Goal: Find specific page/section: Find specific page/section

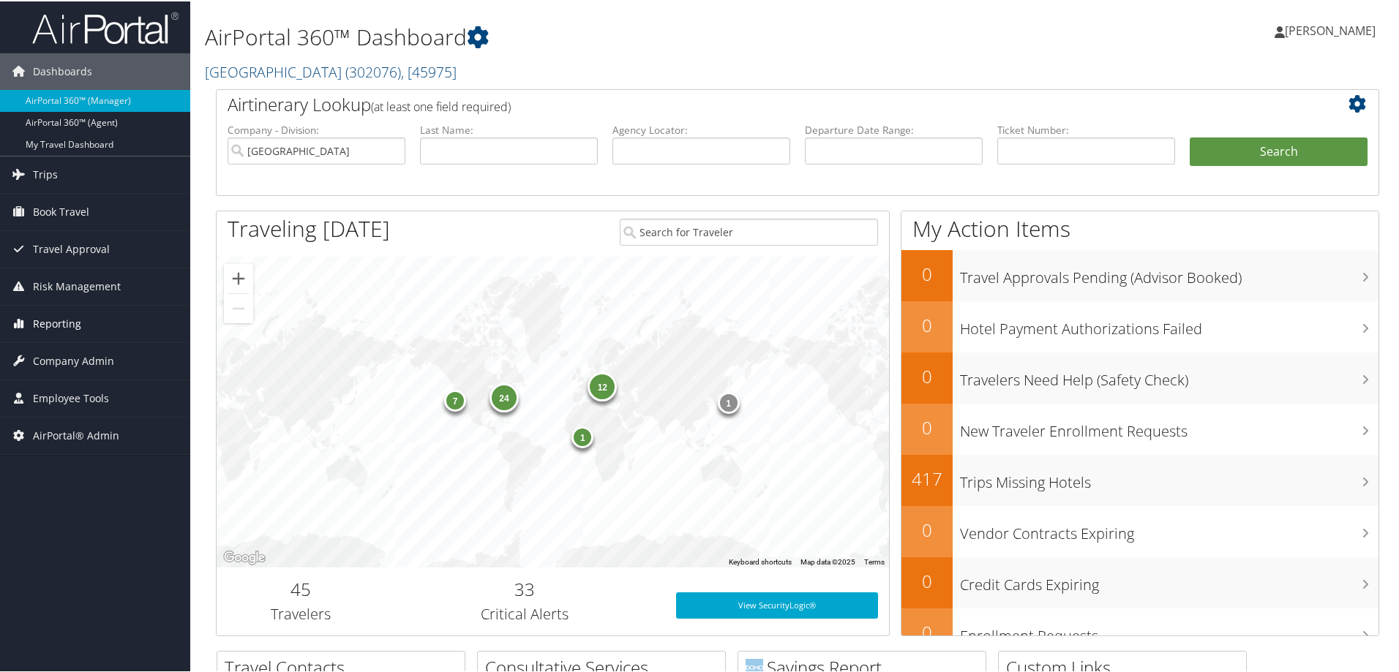
click at [56, 326] on span "Reporting" at bounding box center [57, 322] width 48 height 37
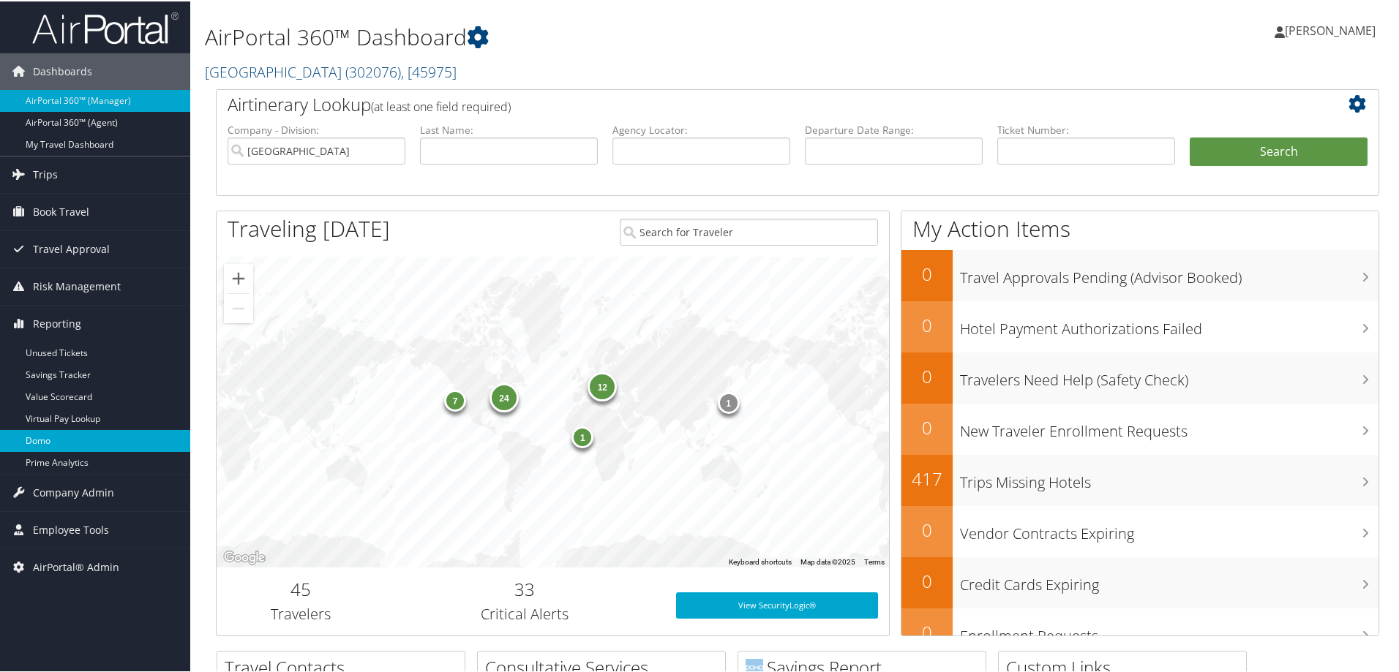
click at [85, 440] on link "Domo" at bounding box center [95, 440] width 190 height 22
click at [285, 71] on link "Temple University ( 302076 ) , [ 45975 ]" at bounding box center [331, 71] width 252 height 20
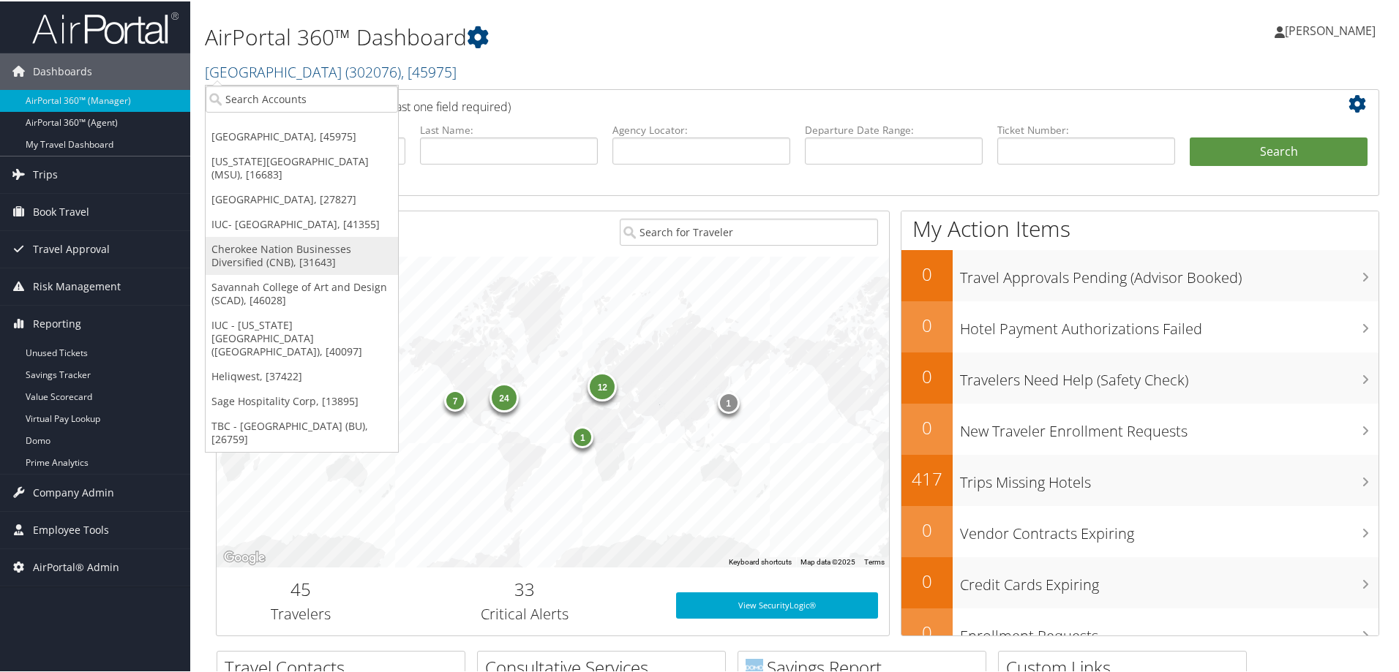
click at [274, 260] on link "Cherokee Nation Businesses Diversified (CNB), [31643]" at bounding box center [302, 255] width 192 height 38
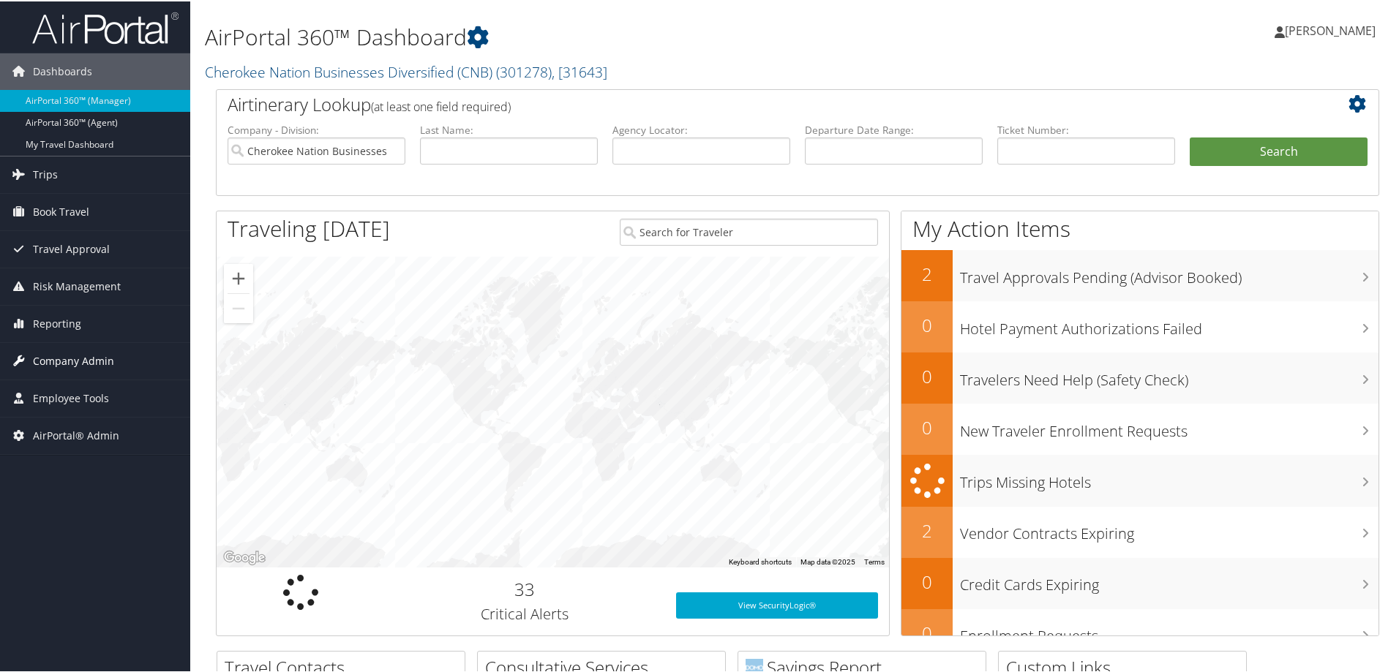
click at [82, 362] on span "Company Admin" at bounding box center [73, 360] width 81 height 37
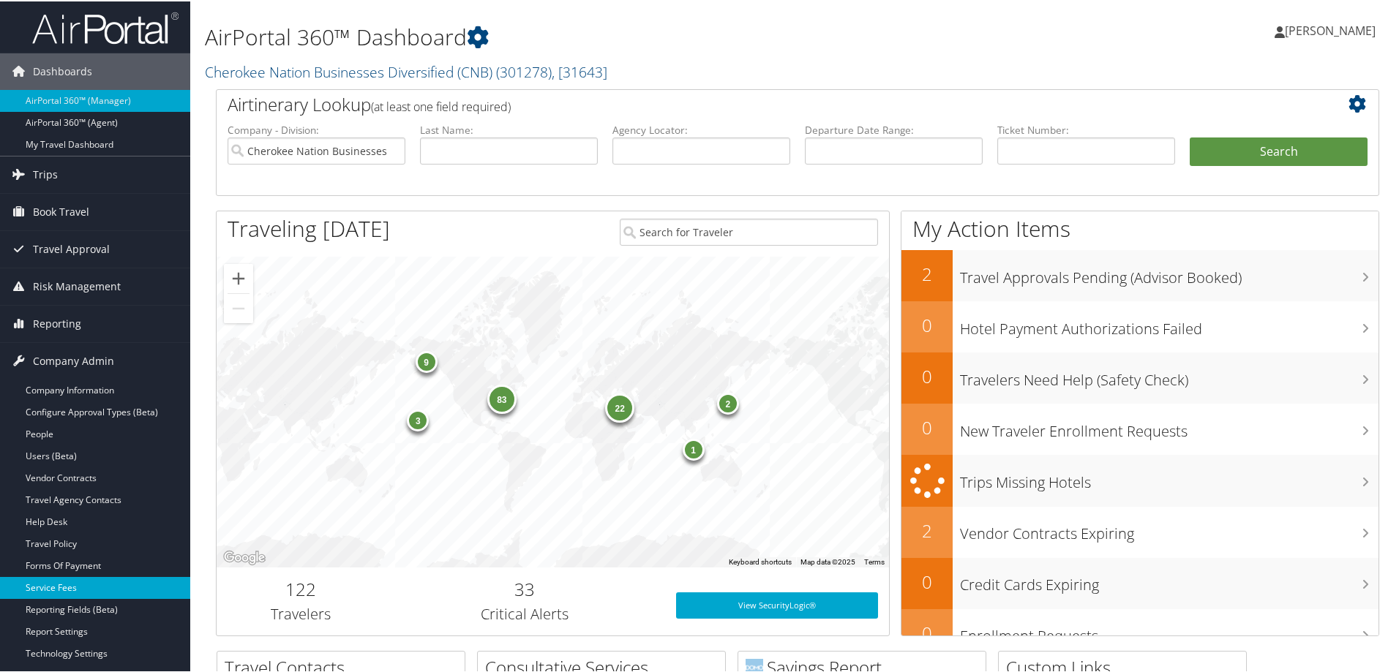
click at [75, 582] on link "Service Fees" at bounding box center [95, 587] width 190 height 22
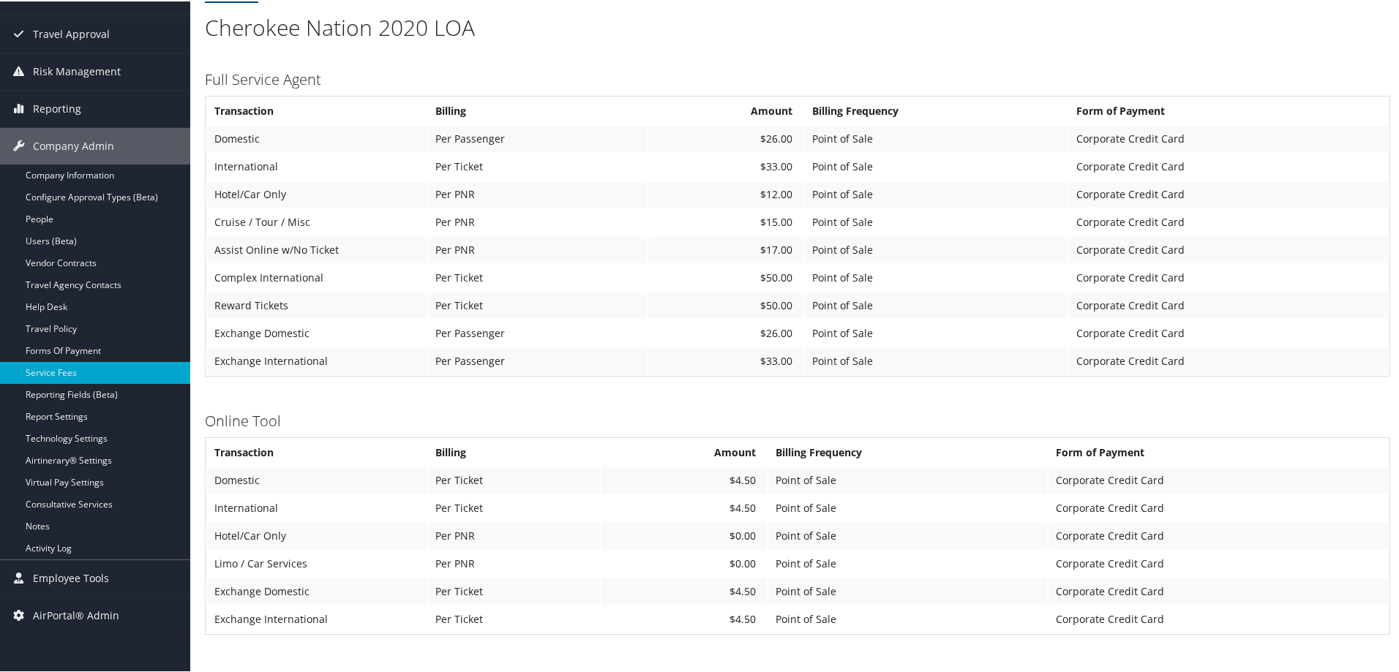
scroll to position [137, 0]
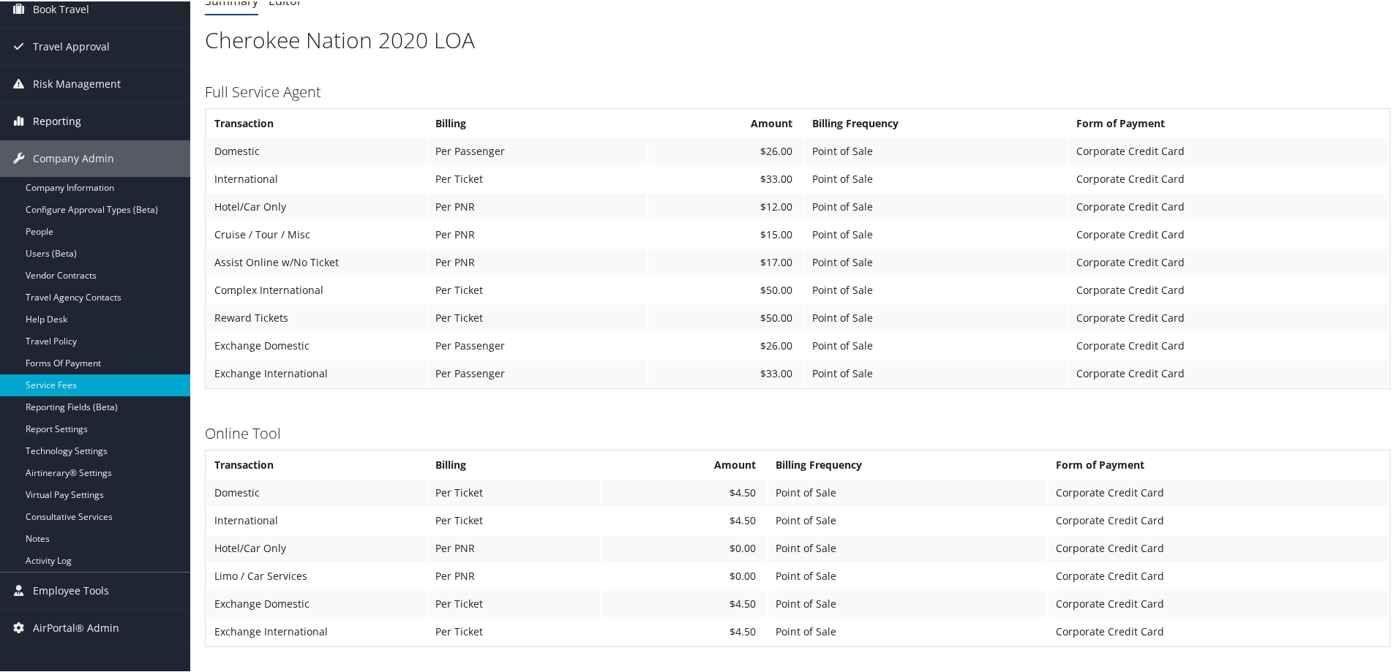
click at [54, 113] on span "Reporting" at bounding box center [57, 120] width 48 height 37
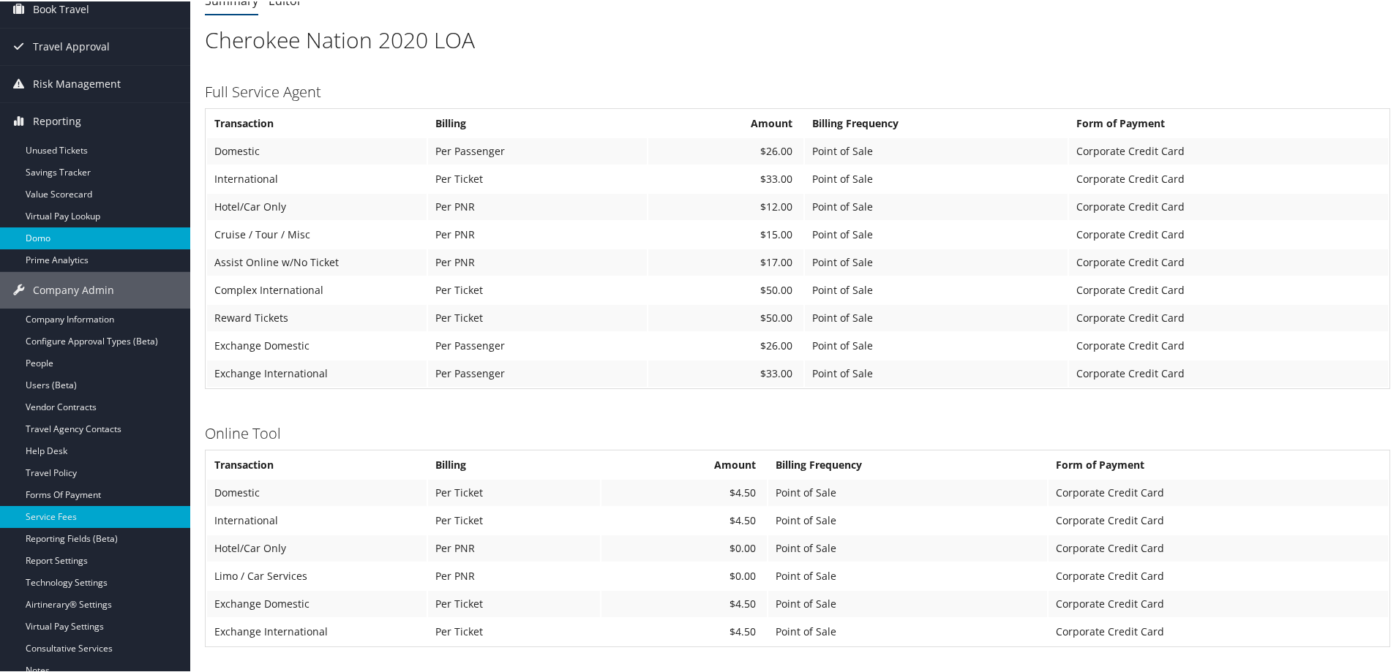
click at [82, 240] on link "Domo" at bounding box center [95, 237] width 190 height 22
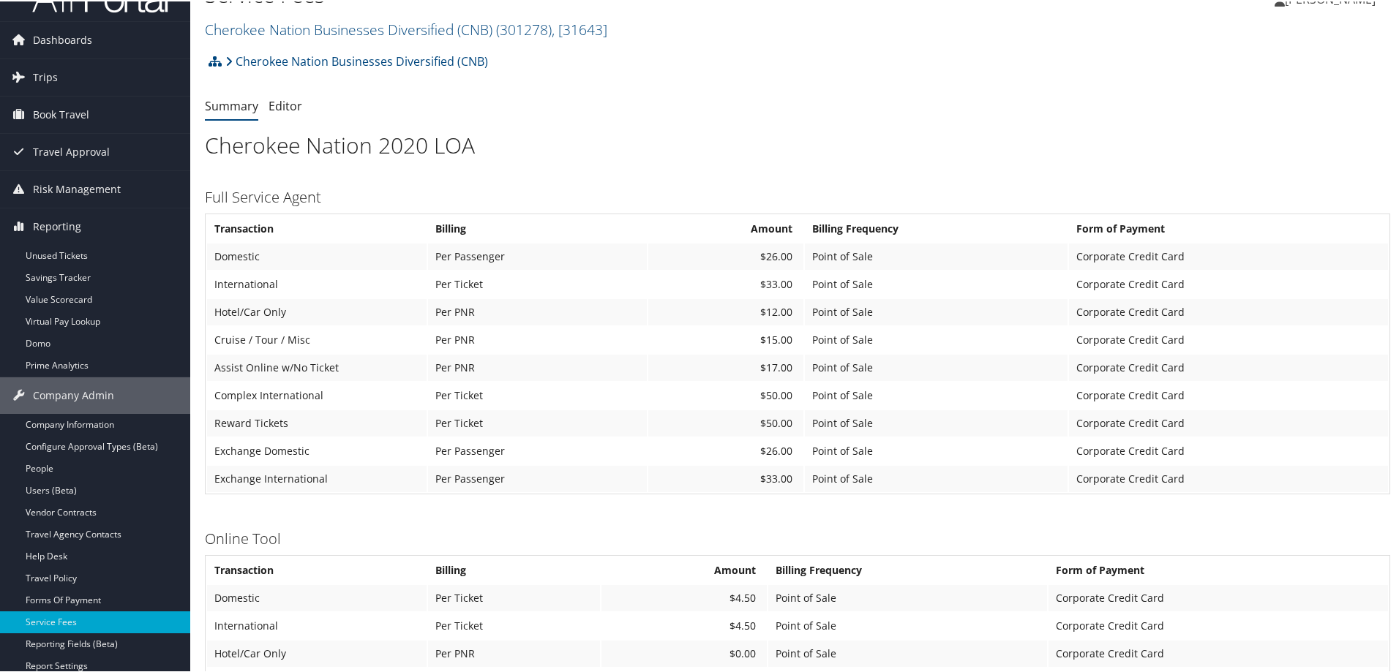
scroll to position [0, 0]
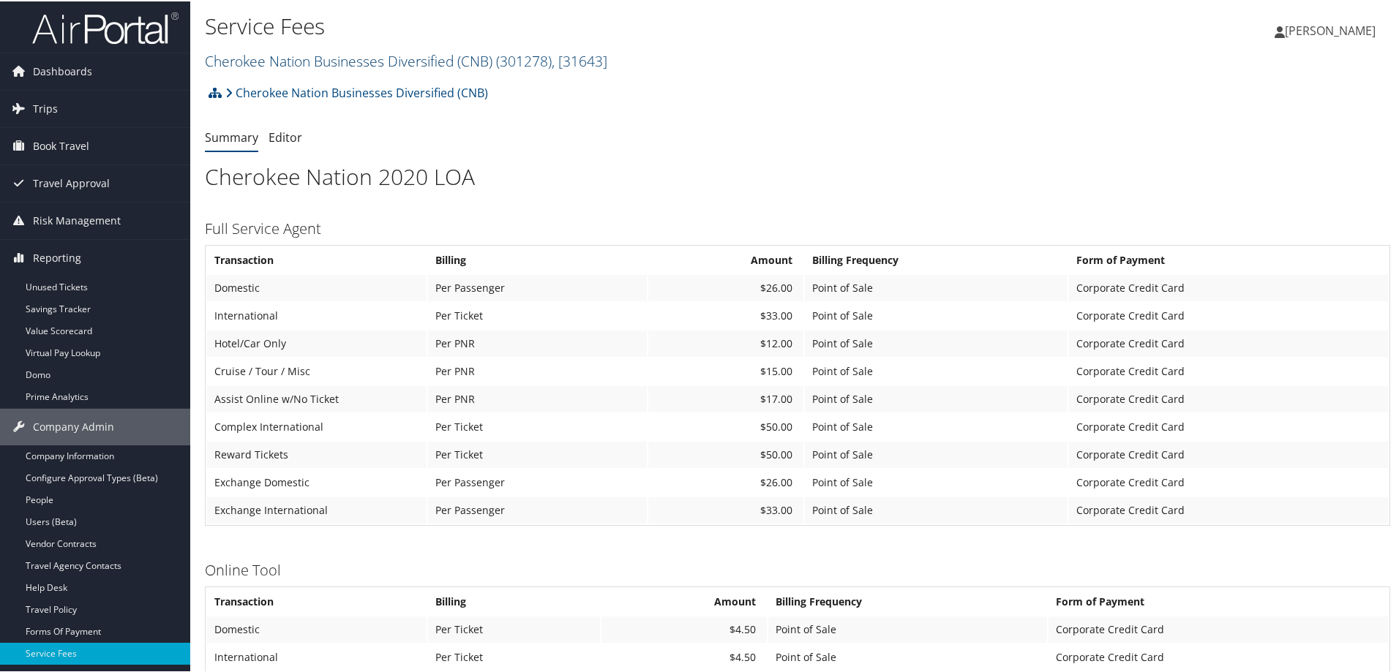
click at [357, 64] on link "Cherokee Nation Businesses Diversified (CNB) ( 301278 ) , [ 31643 ]" at bounding box center [406, 60] width 402 height 20
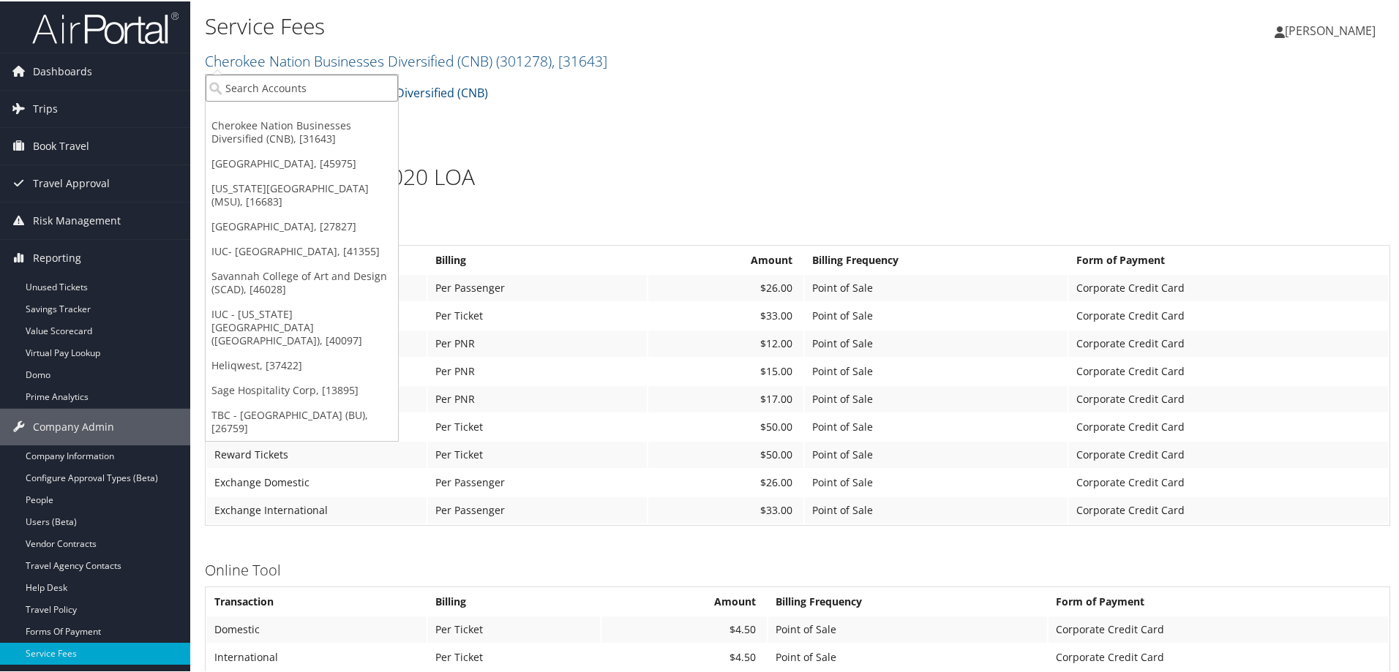
click at [337, 79] on input "search" at bounding box center [302, 86] width 192 height 27
type input "ohio"
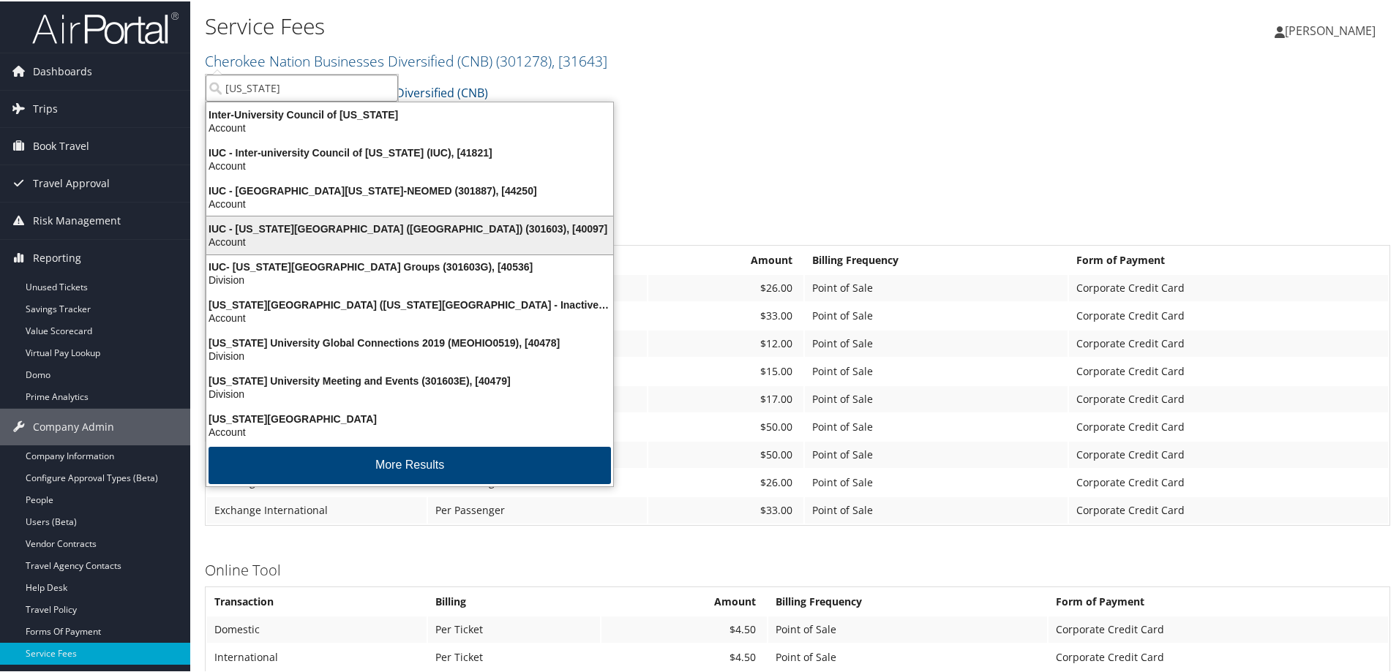
click at [362, 230] on div "IUC - Ohio University (OU) (301603), [40097]" at bounding box center [410, 227] width 424 height 13
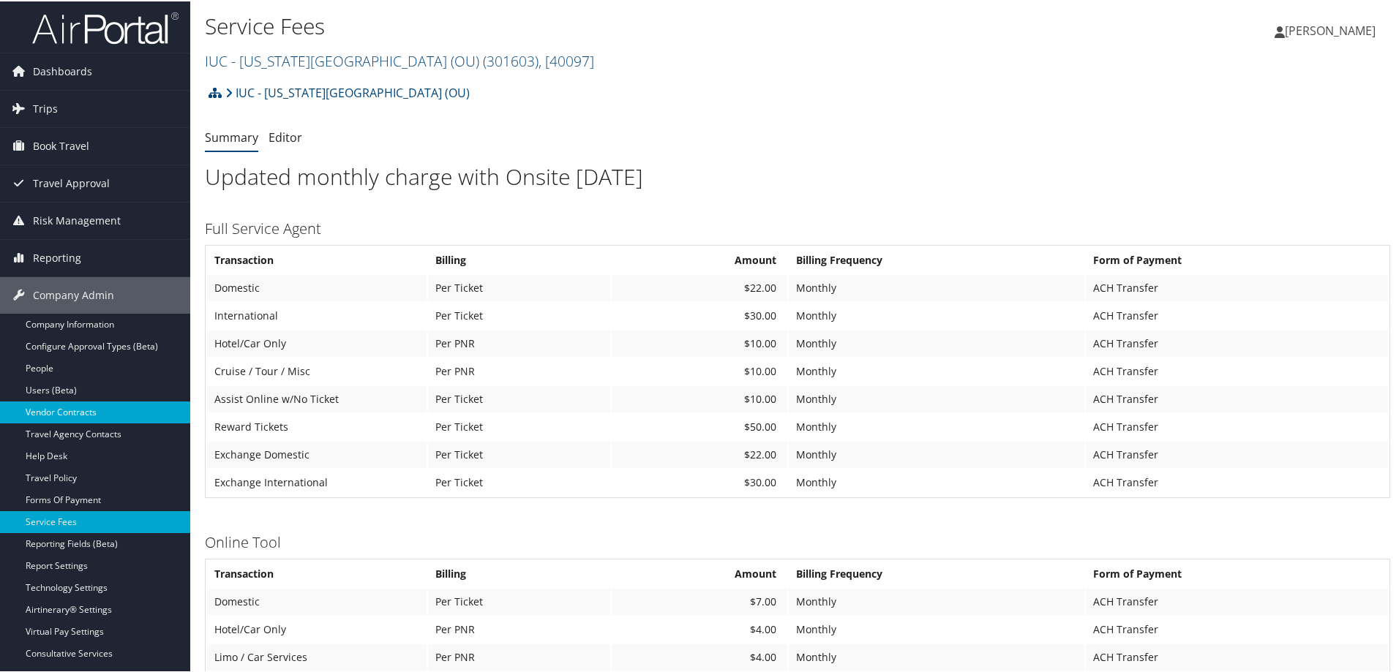
click at [63, 410] on link "Vendor Contracts" at bounding box center [95, 411] width 190 height 22
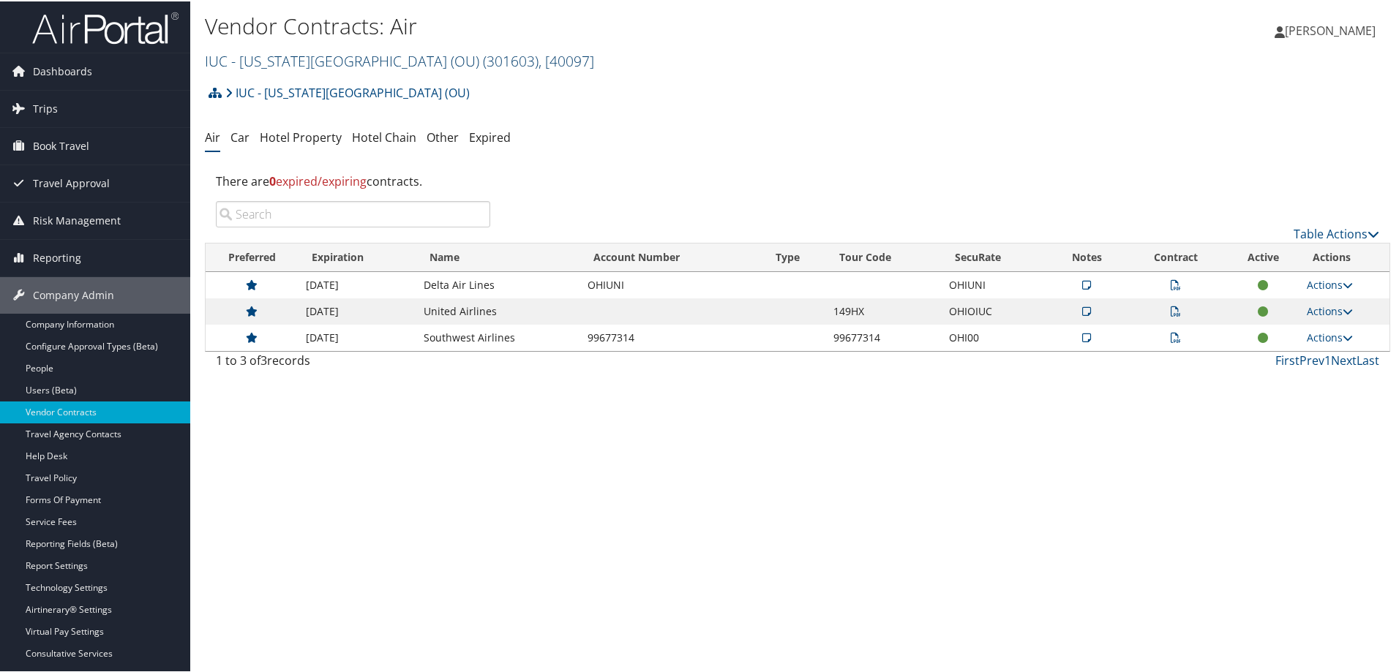
click at [310, 64] on link "IUC - [US_STATE][GEOGRAPHIC_DATA] ([GEOGRAPHIC_DATA]) ( 301603 ) , [ 40097 ]" at bounding box center [399, 60] width 389 height 20
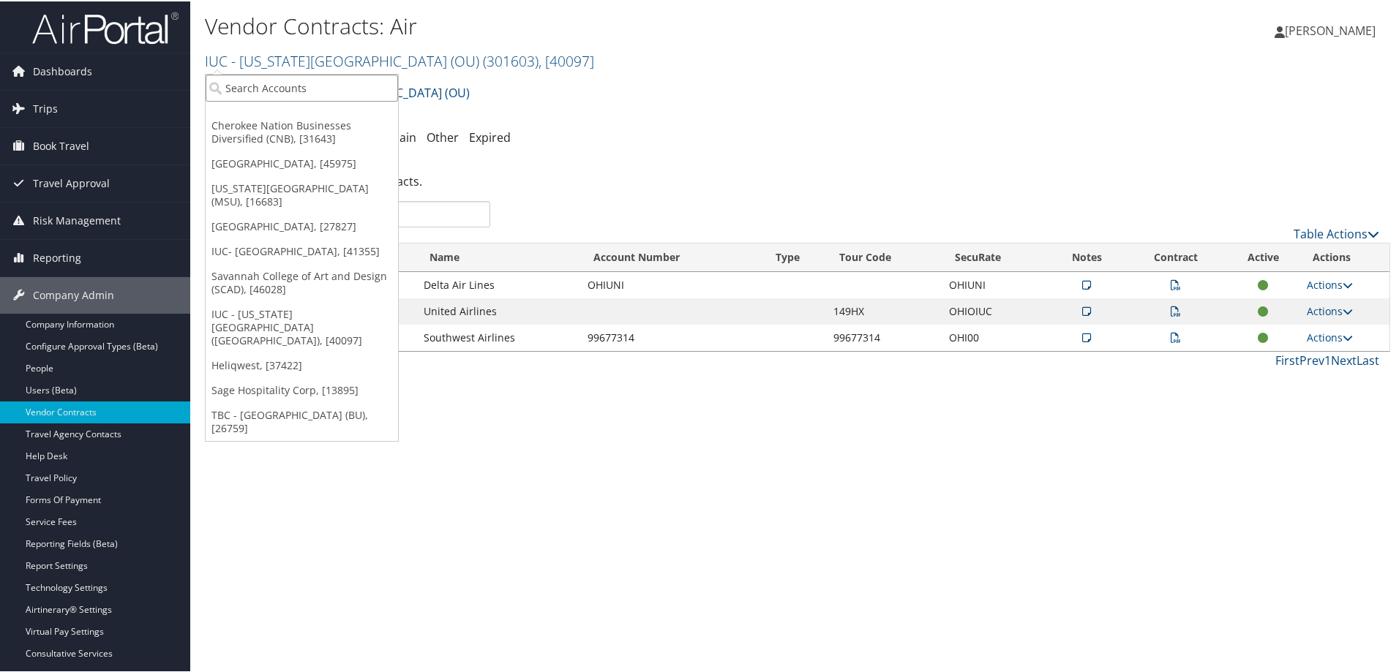
click at [310, 80] on input "search" at bounding box center [302, 86] width 192 height 27
type input "usc"
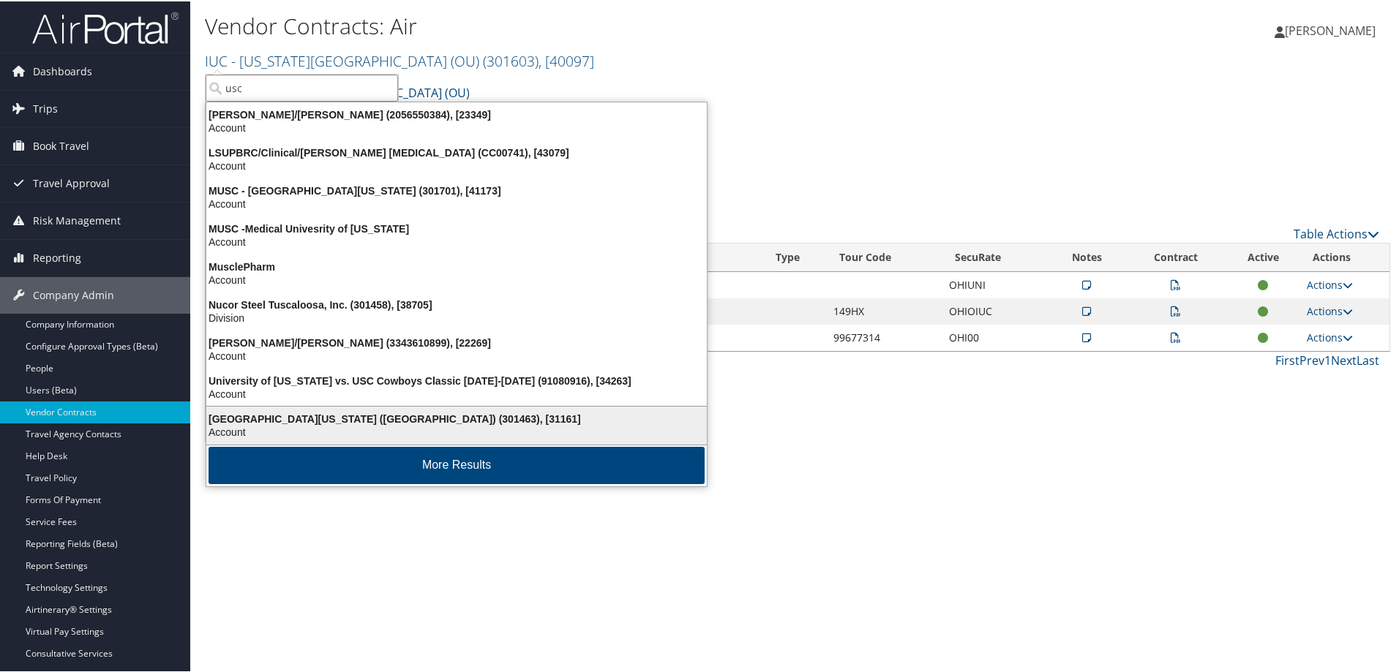
click at [346, 427] on div "Account" at bounding box center [457, 430] width 518 height 13
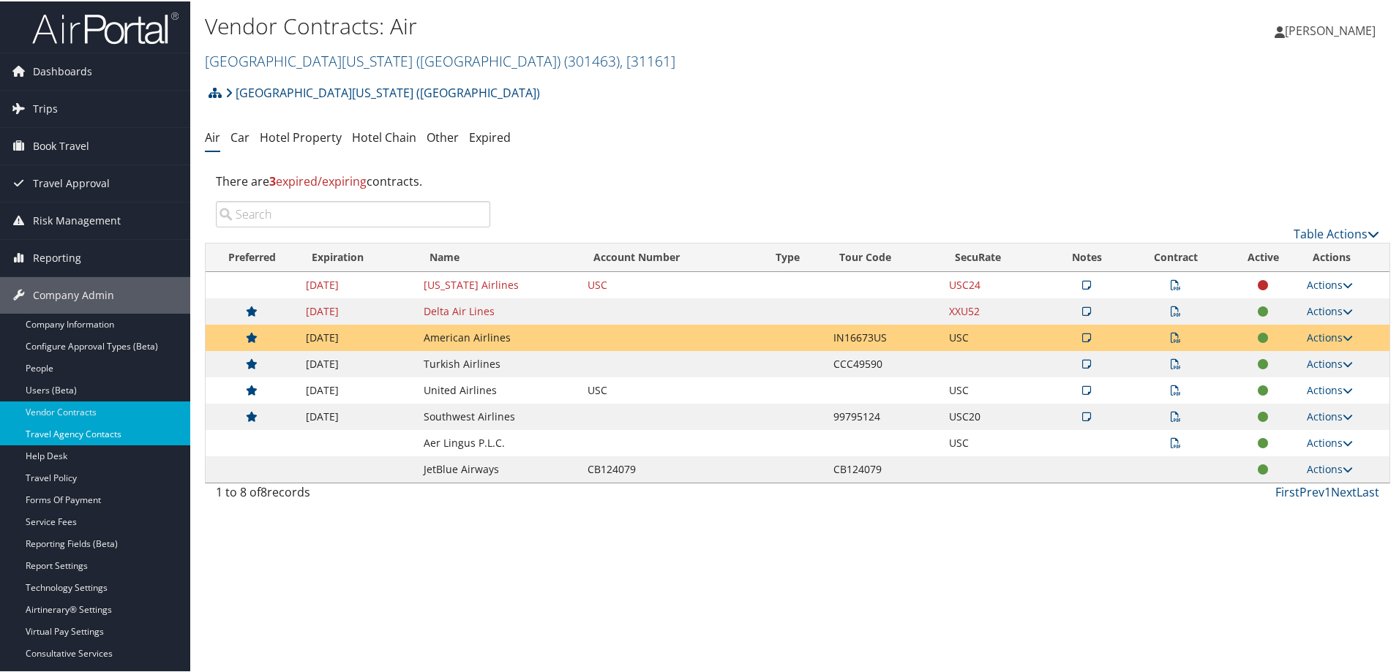
click at [99, 437] on link "Travel Agency Contacts" at bounding box center [95, 433] width 190 height 22
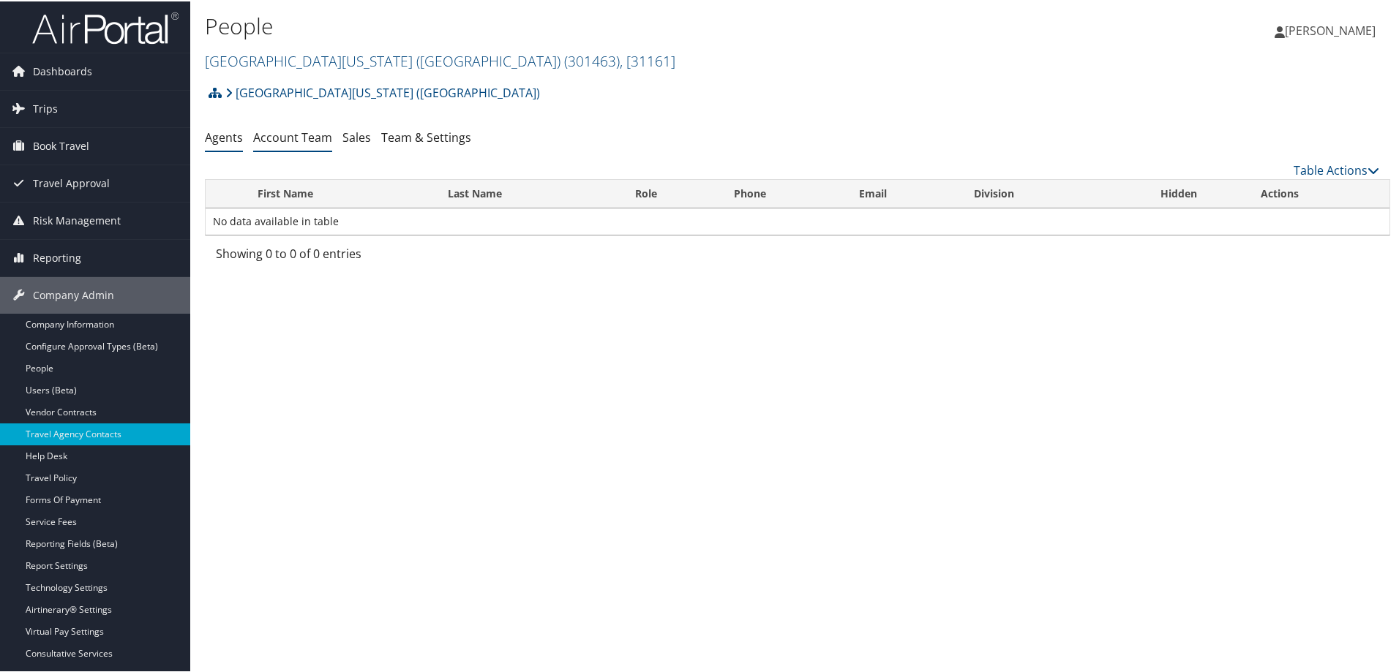
click at [312, 138] on link "Account Team" at bounding box center [292, 136] width 79 height 16
